Goal: Task Accomplishment & Management: Manage account settings

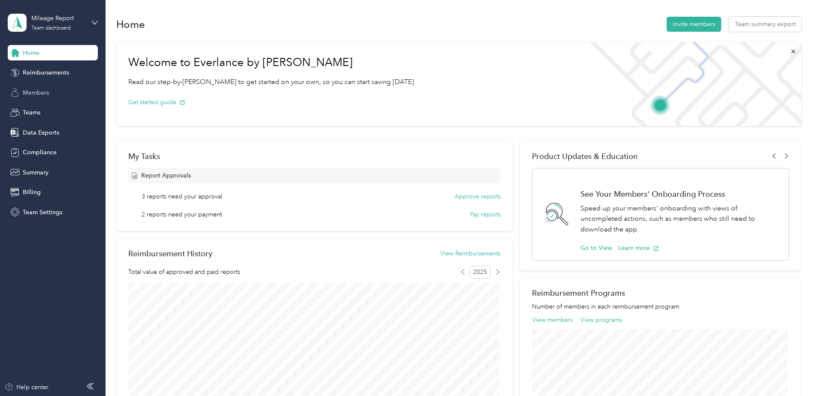
click at [30, 94] on span "Members" at bounding box center [36, 92] width 26 height 9
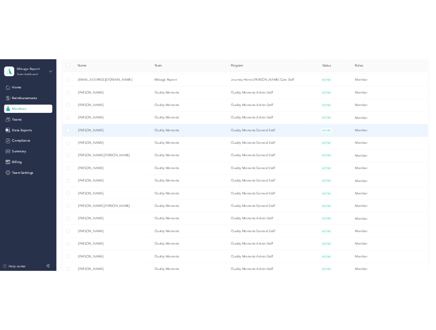
scroll to position [300, 0]
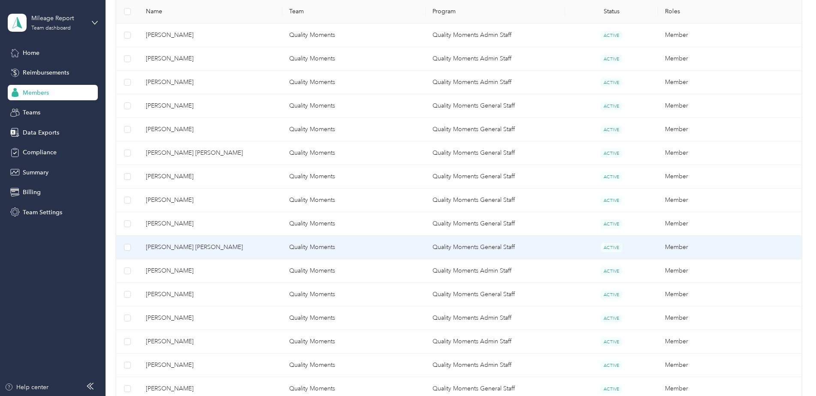
click at [206, 245] on span "[PERSON_NAME] [PERSON_NAME]" at bounding box center [211, 247] width 130 height 9
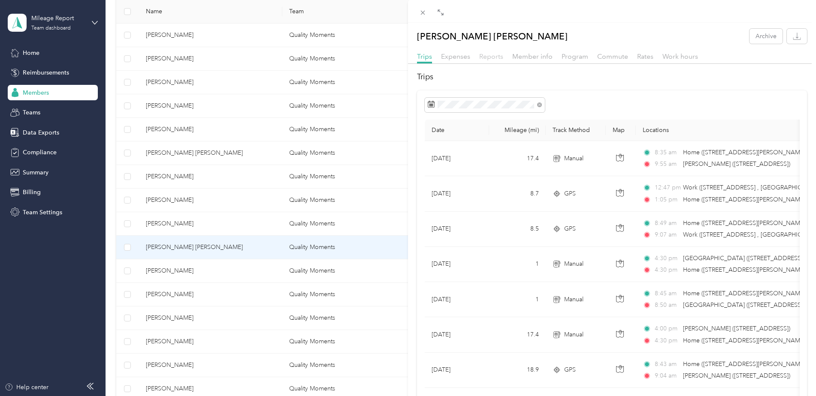
click at [490, 59] on span "Reports" at bounding box center [491, 56] width 24 height 8
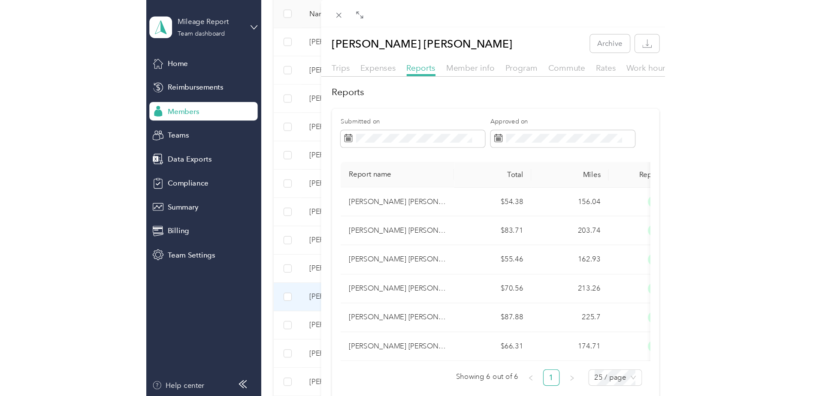
scroll to position [300, 0]
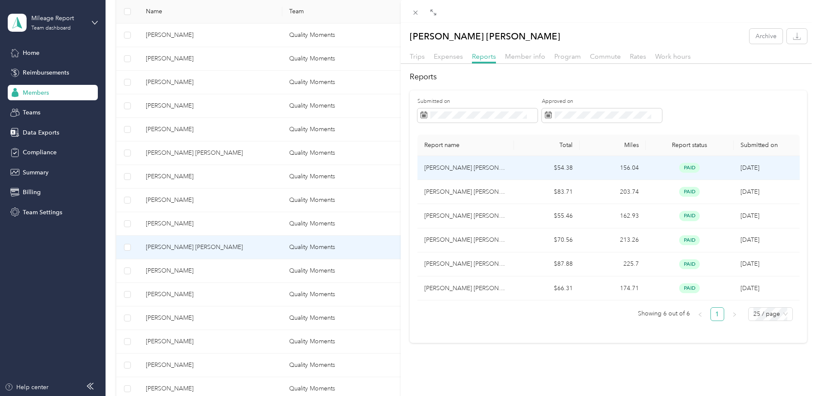
click at [474, 166] on p "[PERSON_NAME] [PERSON_NAME] Mileage 9/1-9/15" at bounding box center [465, 167] width 83 height 9
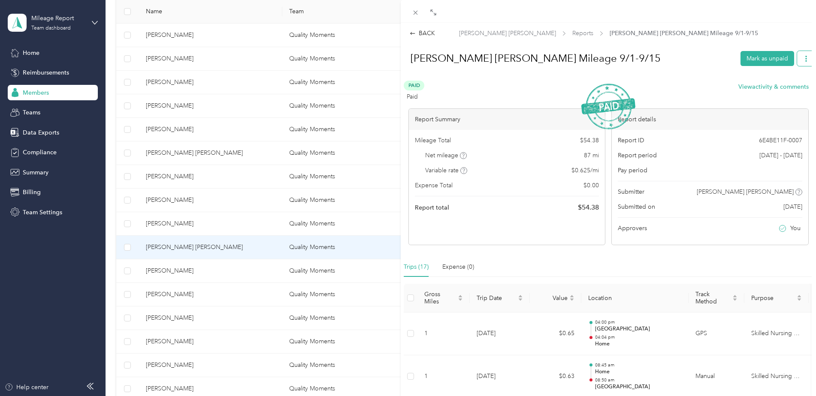
click at [803, 57] on icon "button" at bounding box center [806, 59] width 6 height 6
click at [773, 93] on span "Download" at bounding box center [775, 89] width 28 height 9
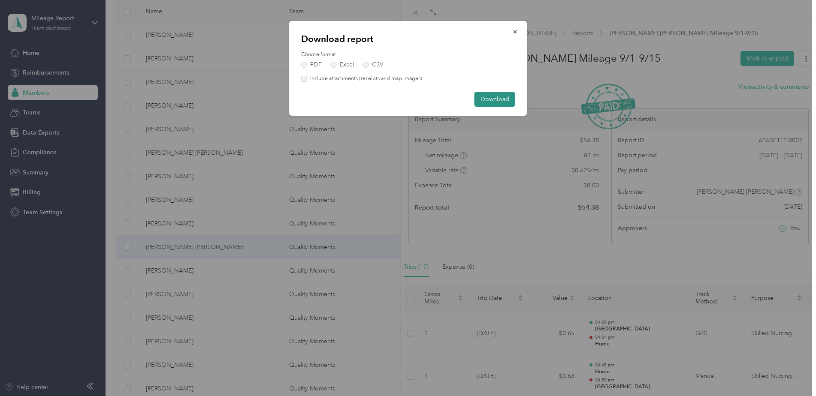
click at [488, 102] on button "Download" at bounding box center [494, 99] width 41 height 15
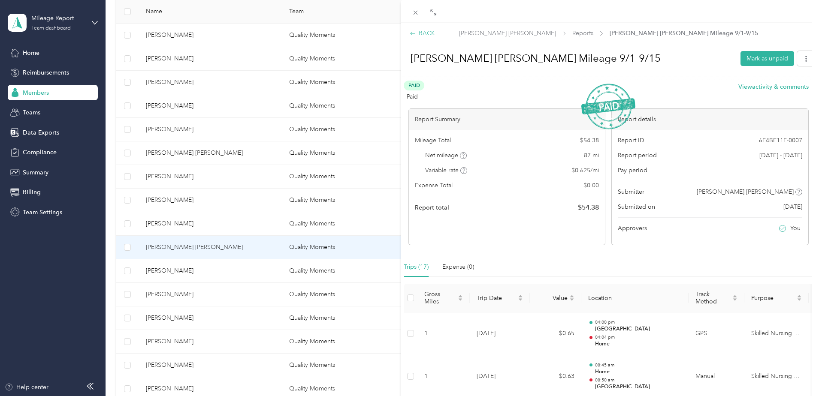
click at [420, 32] on div "BACK" at bounding box center [422, 33] width 25 height 9
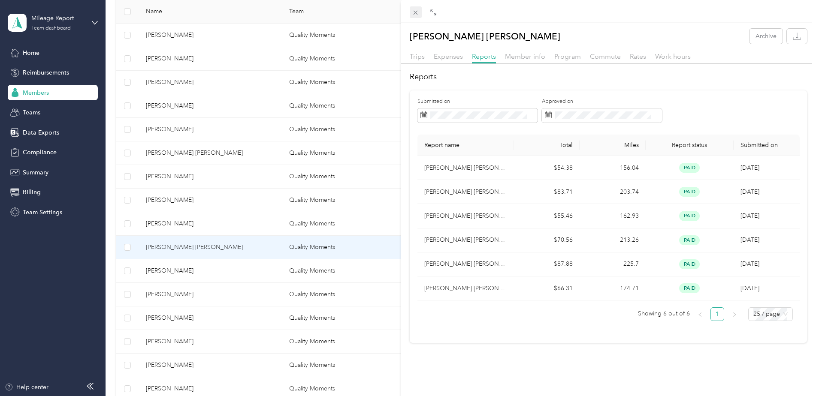
click at [414, 12] on icon at bounding box center [415, 12] width 7 height 7
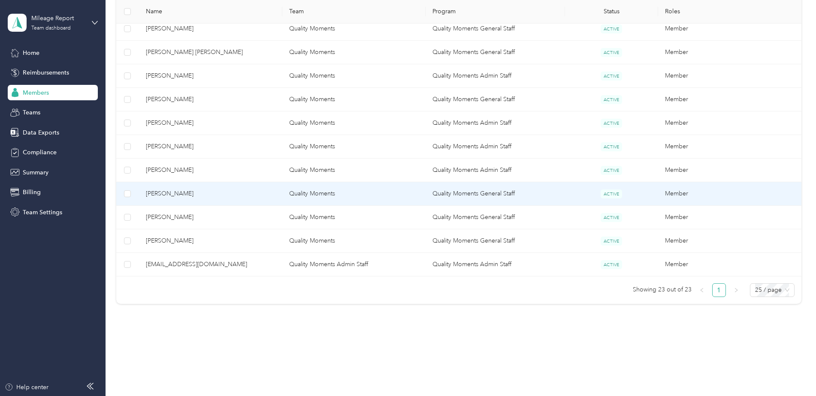
scroll to position [499, 0]
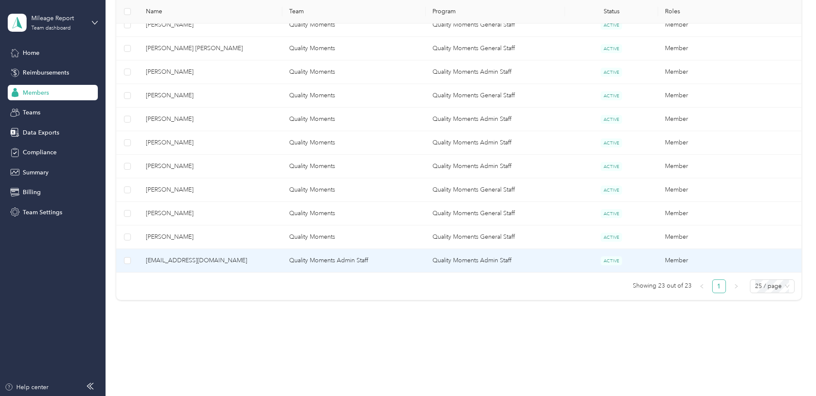
click at [223, 262] on span "[EMAIL_ADDRESS][DOMAIN_NAME]" at bounding box center [211, 260] width 130 height 9
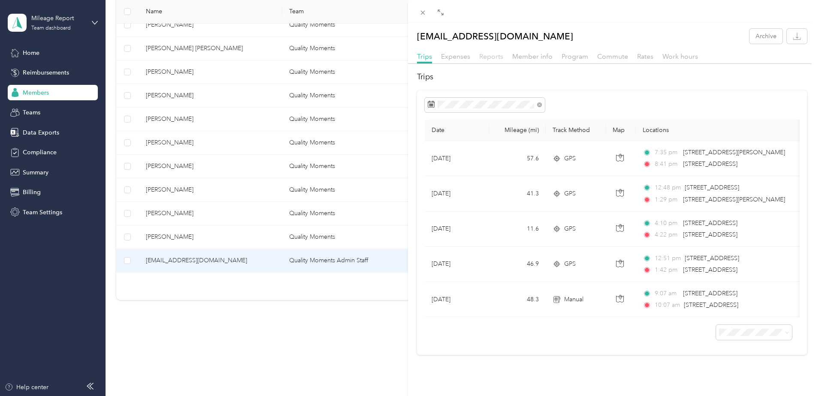
click at [495, 59] on span "Reports" at bounding box center [491, 56] width 24 height 8
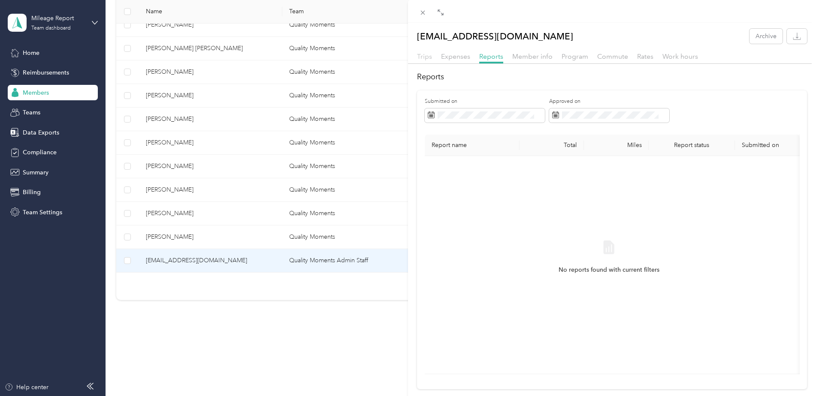
click at [426, 58] on span "Trips" at bounding box center [424, 56] width 15 height 8
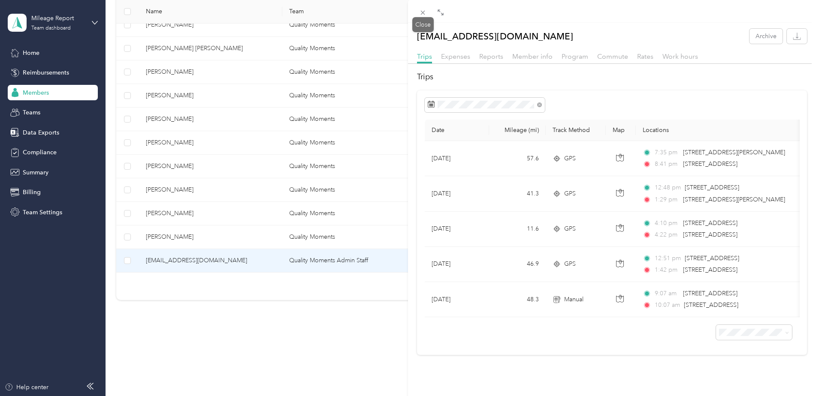
drag, startPoint x: 423, startPoint y: 11, endPoint x: 411, endPoint y: 36, distance: 28.0
click at [423, 11] on icon at bounding box center [422, 12] width 7 height 7
